Goal: Book appointment/travel/reservation

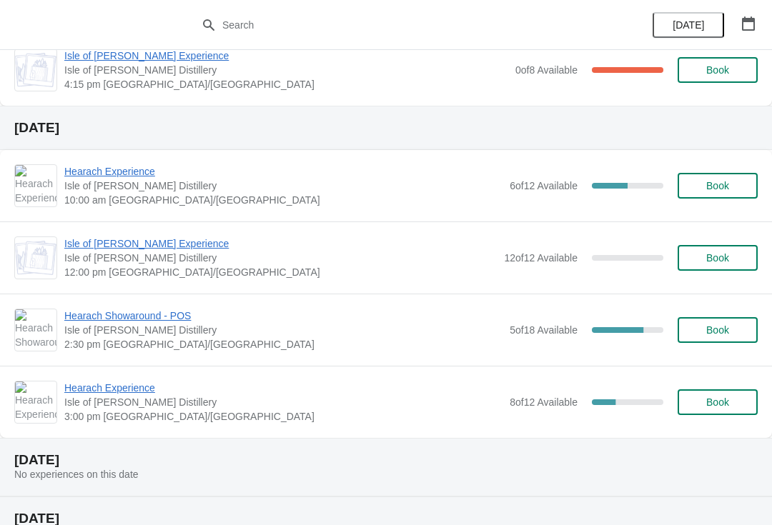
scroll to position [468, 0]
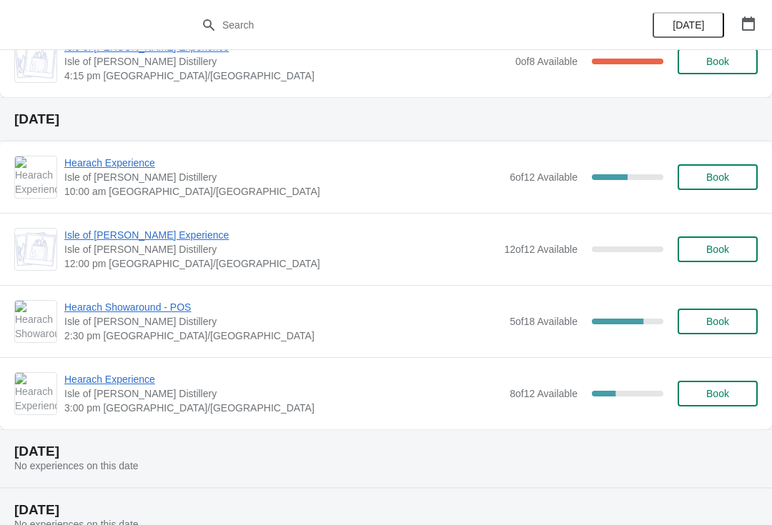
click at [106, 366] on div "Hearach Experience [GEOGRAPHIC_DATA][PERSON_NAME] 3:00 pm [GEOGRAPHIC_DATA]/[GE…" at bounding box center [386, 393] width 772 height 72
click at [124, 384] on span "Hearach Experience" at bounding box center [283, 379] width 438 height 14
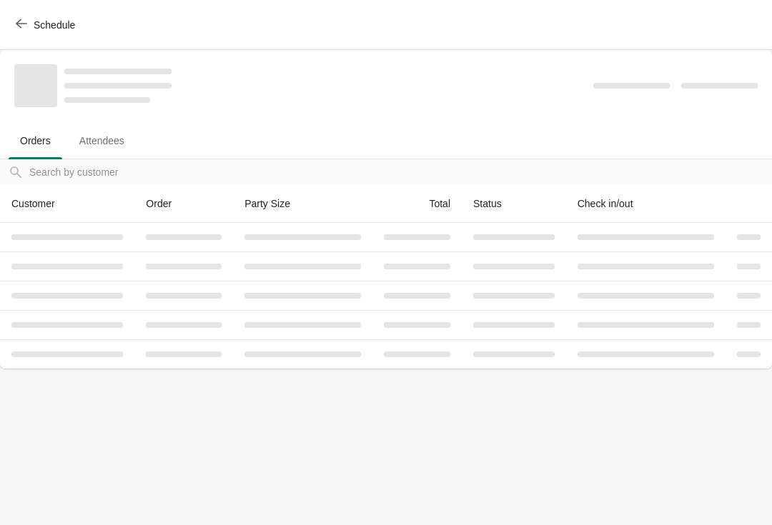
scroll to position [0, 0]
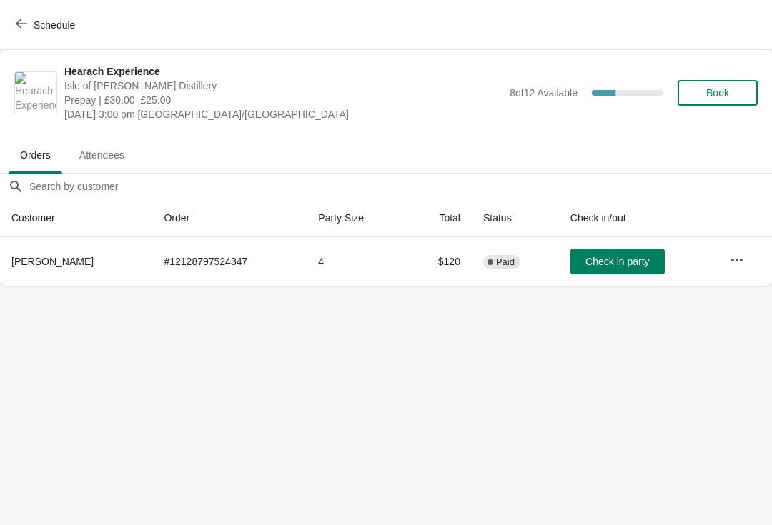
click at [25, 28] on icon "button" at bounding box center [21, 23] width 11 height 11
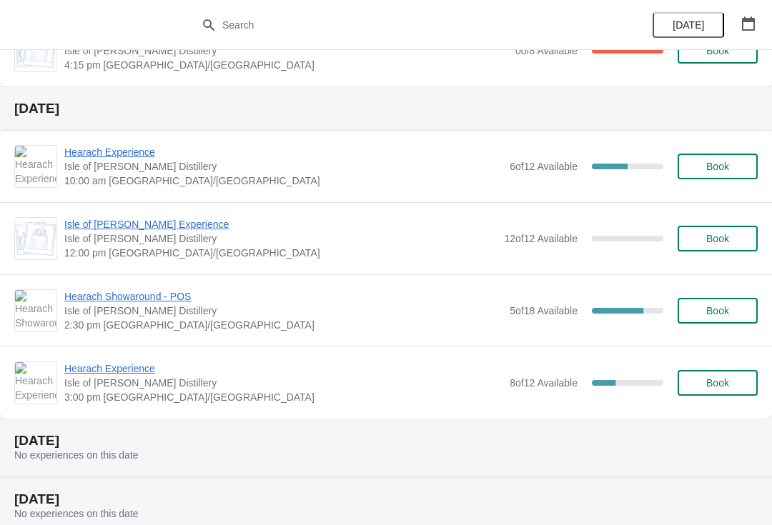
scroll to position [480, 0]
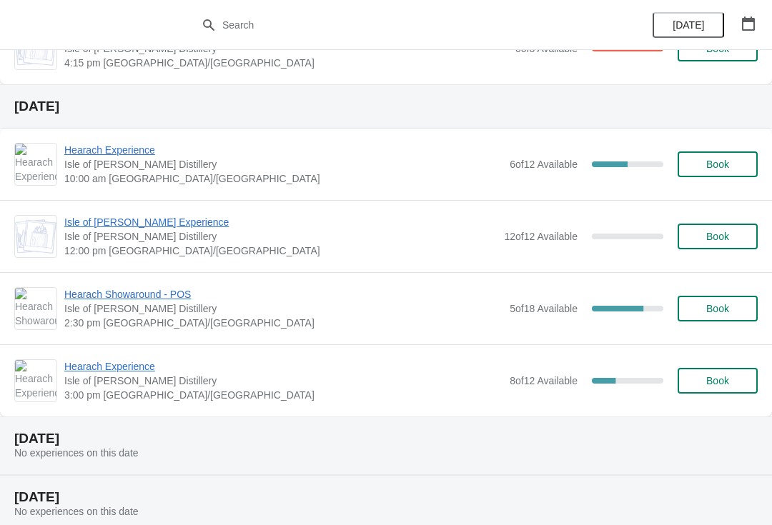
click at [129, 292] on span "Hearach Showaround - POS" at bounding box center [283, 294] width 438 height 14
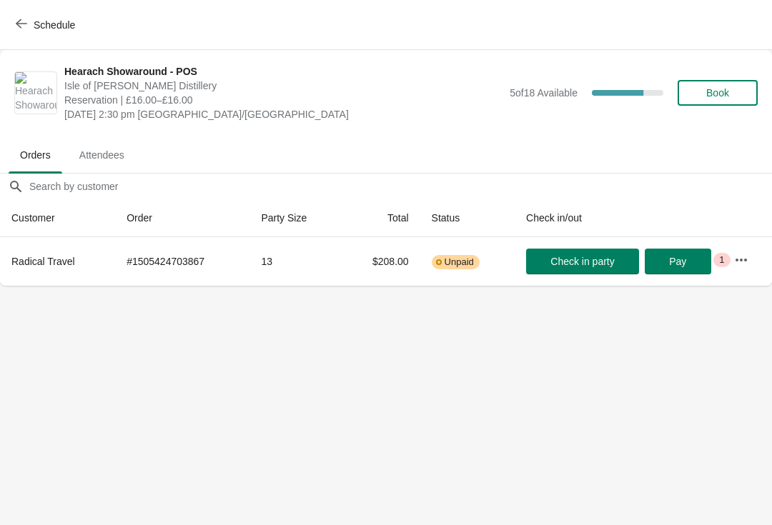
click at [23, 18] on icon "button" at bounding box center [21, 23] width 11 height 11
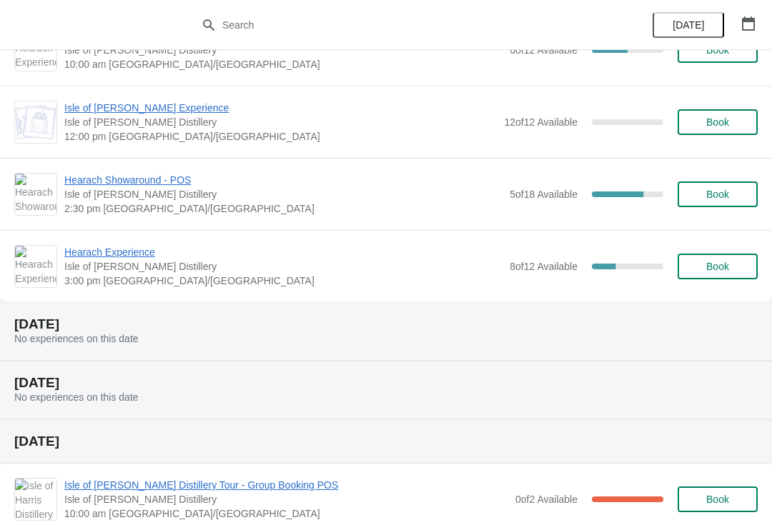
scroll to position [596, 0]
click at [710, 268] on span "Book" at bounding box center [717, 265] width 23 height 11
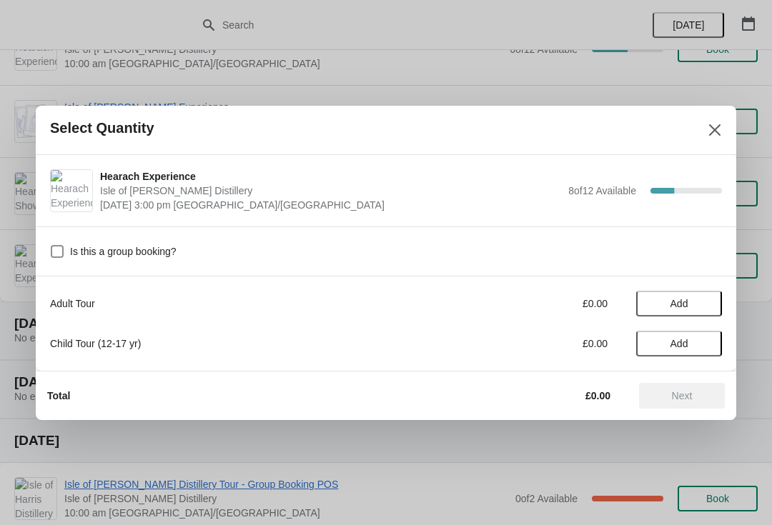
click at [665, 301] on span "Add" at bounding box center [679, 303] width 60 height 11
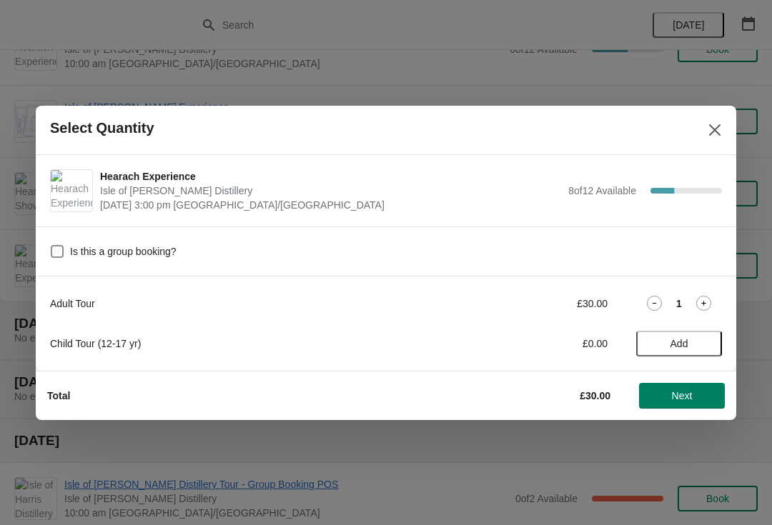
click at [711, 300] on icon at bounding box center [703, 303] width 15 height 15
click at [686, 395] on span "Next" at bounding box center [682, 395] width 21 height 11
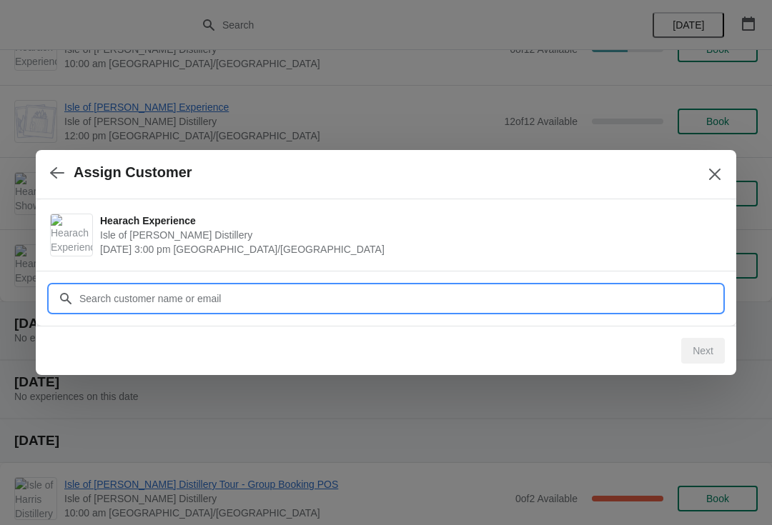
click at [238, 292] on input "Customer" at bounding box center [400, 299] width 643 height 26
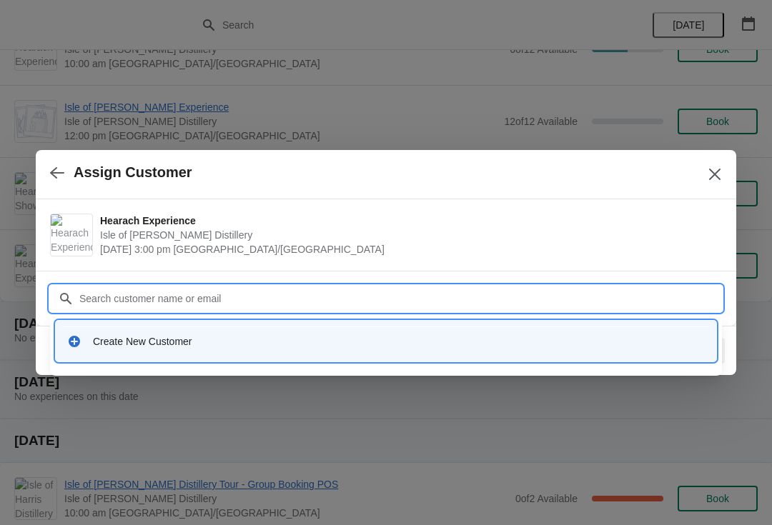
click at [149, 349] on div "Create New Customer" at bounding box center [385, 341] width 649 height 29
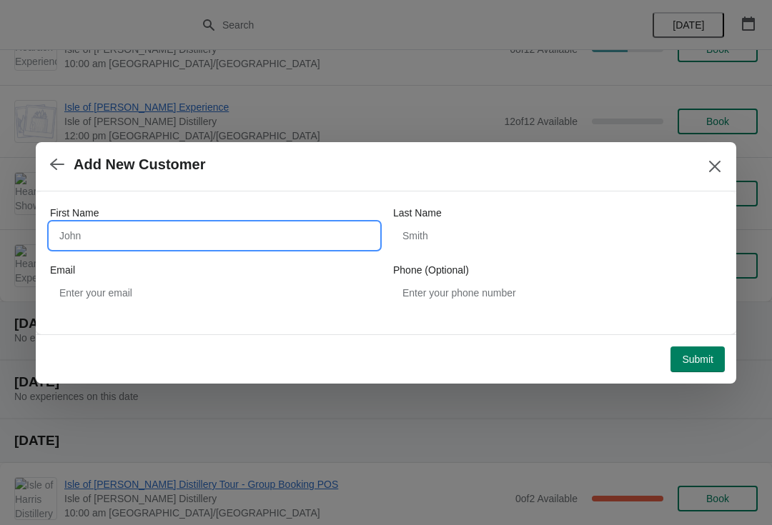
click at [104, 242] on input "First Name" at bounding box center [214, 236] width 329 height 26
type input "Hayley"
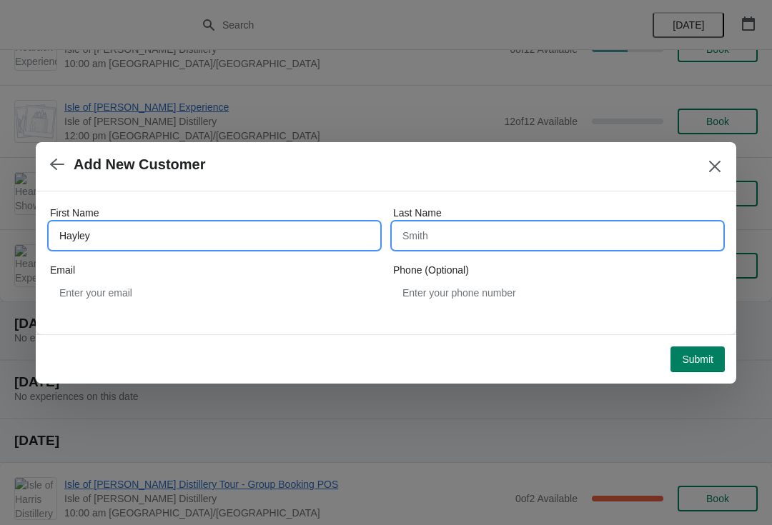
click at [448, 234] on input "Last Name" at bounding box center [557, 236] width 329 height 26
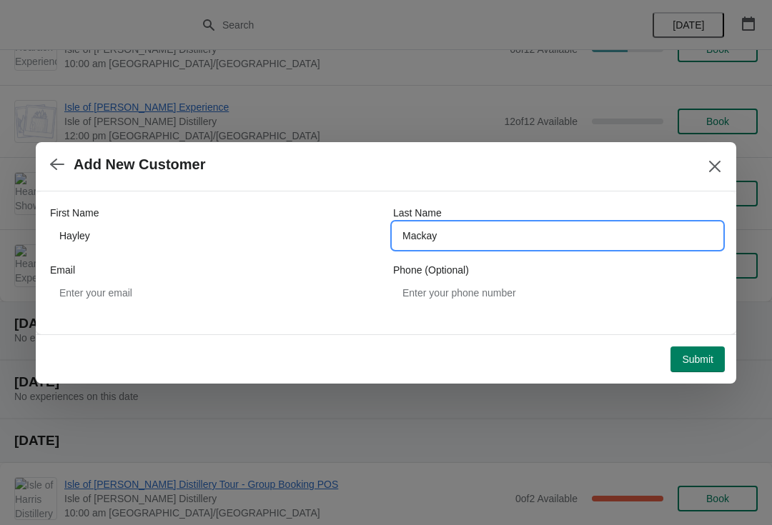
type input "Mackay"
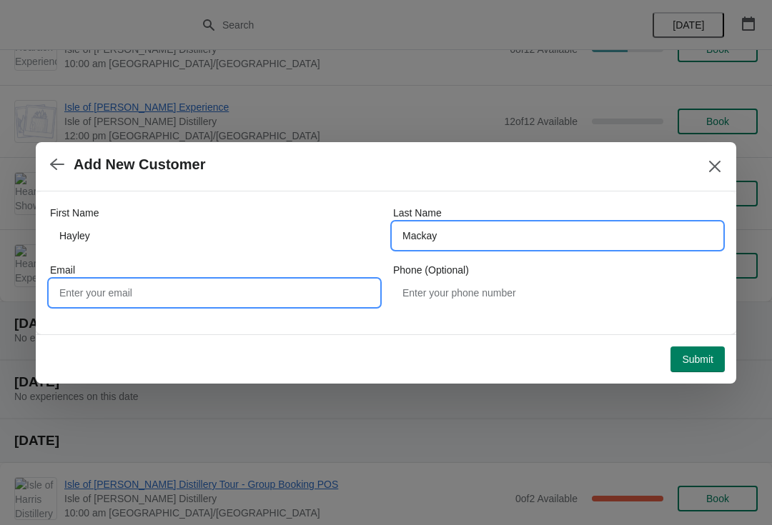
click at [82, 294] on input "Email" at bounding box center [214, 293] width 329 height 26
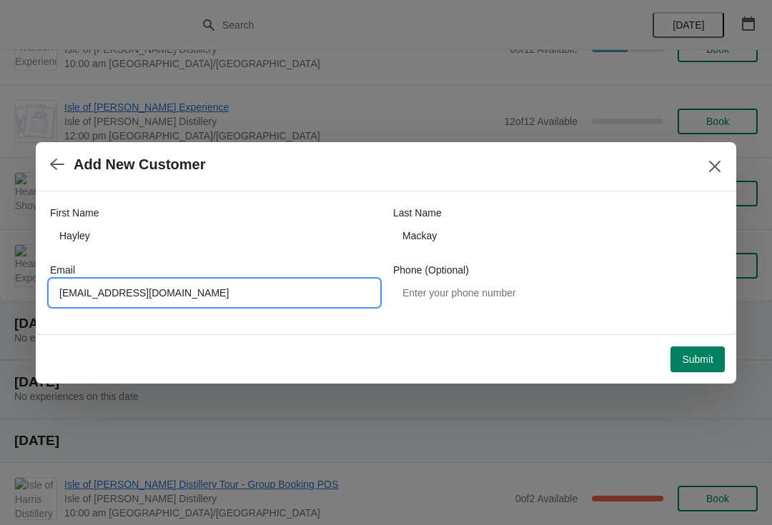
type input "[EMAIL_ADDRESS][DOMAIN_NAME]"
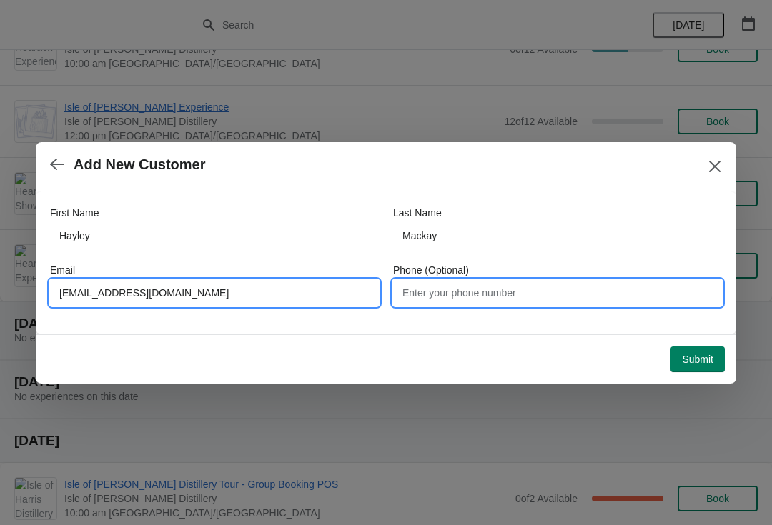
click at [443, 288] on input "Phone (Optional)" at bounding box center [557, 293] width 329 height 26
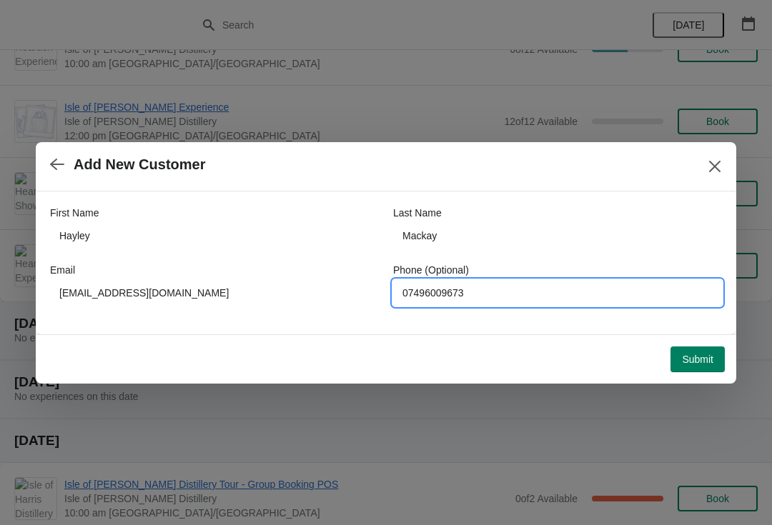
type input "07496009673"
click at [706, 355] on span "Submit" at bounding box center [697, 359] width 31 height 11
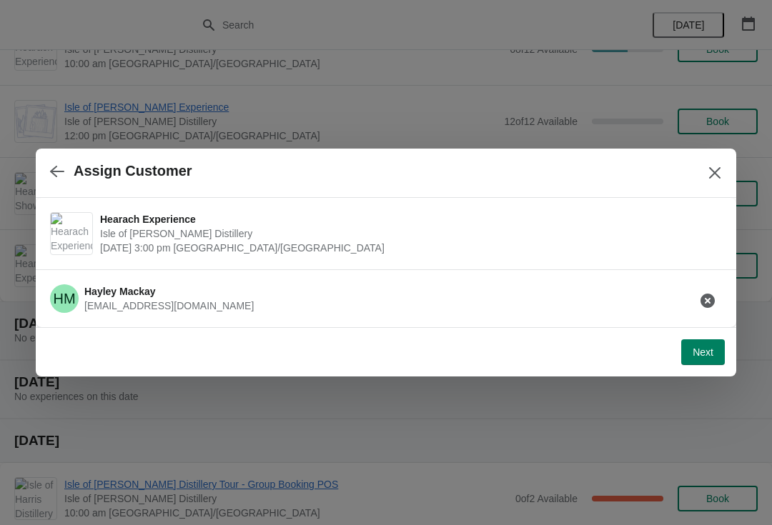
click at [711, 352] on span "Next" at bounding box center [703, 352] width 21 height 11
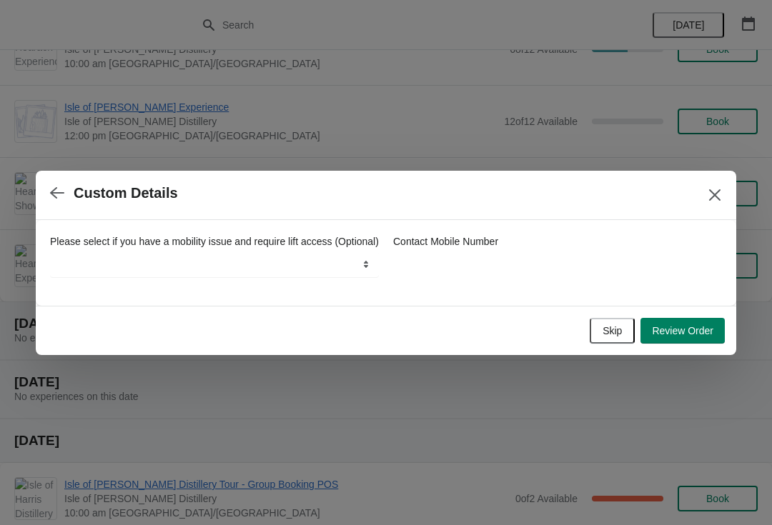
click at [604, 336] on span "Skip" at bounding box center [612, 330] width 19 height 11
